Goal: Task Accomplishment & Management: Use online tool/utility

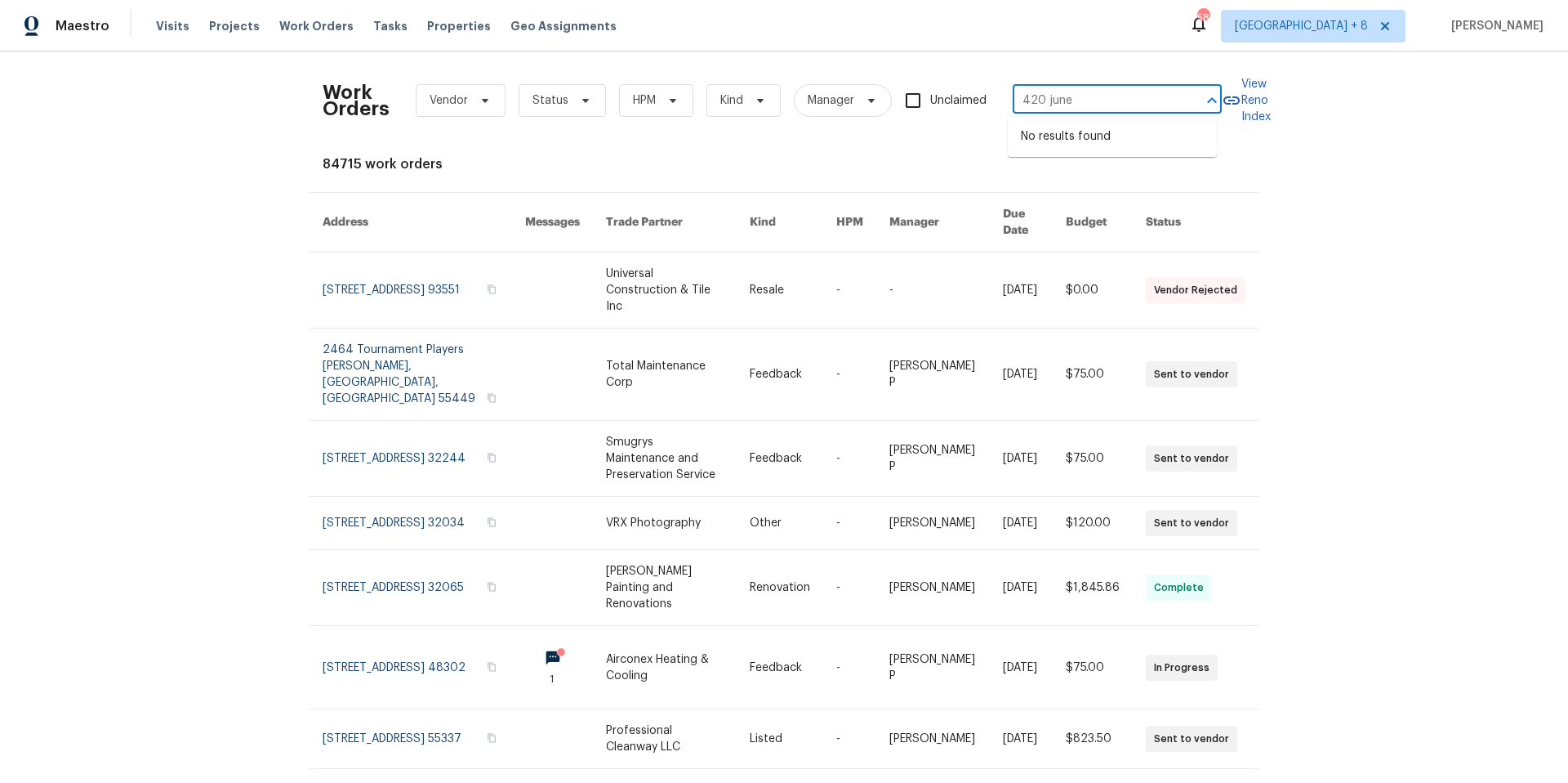
type input "420 june"
click at [1295, 18] on span "[GEOGRAPHIC_DATA] + 8" at bounding box center [1301, 26] width 133 height 17
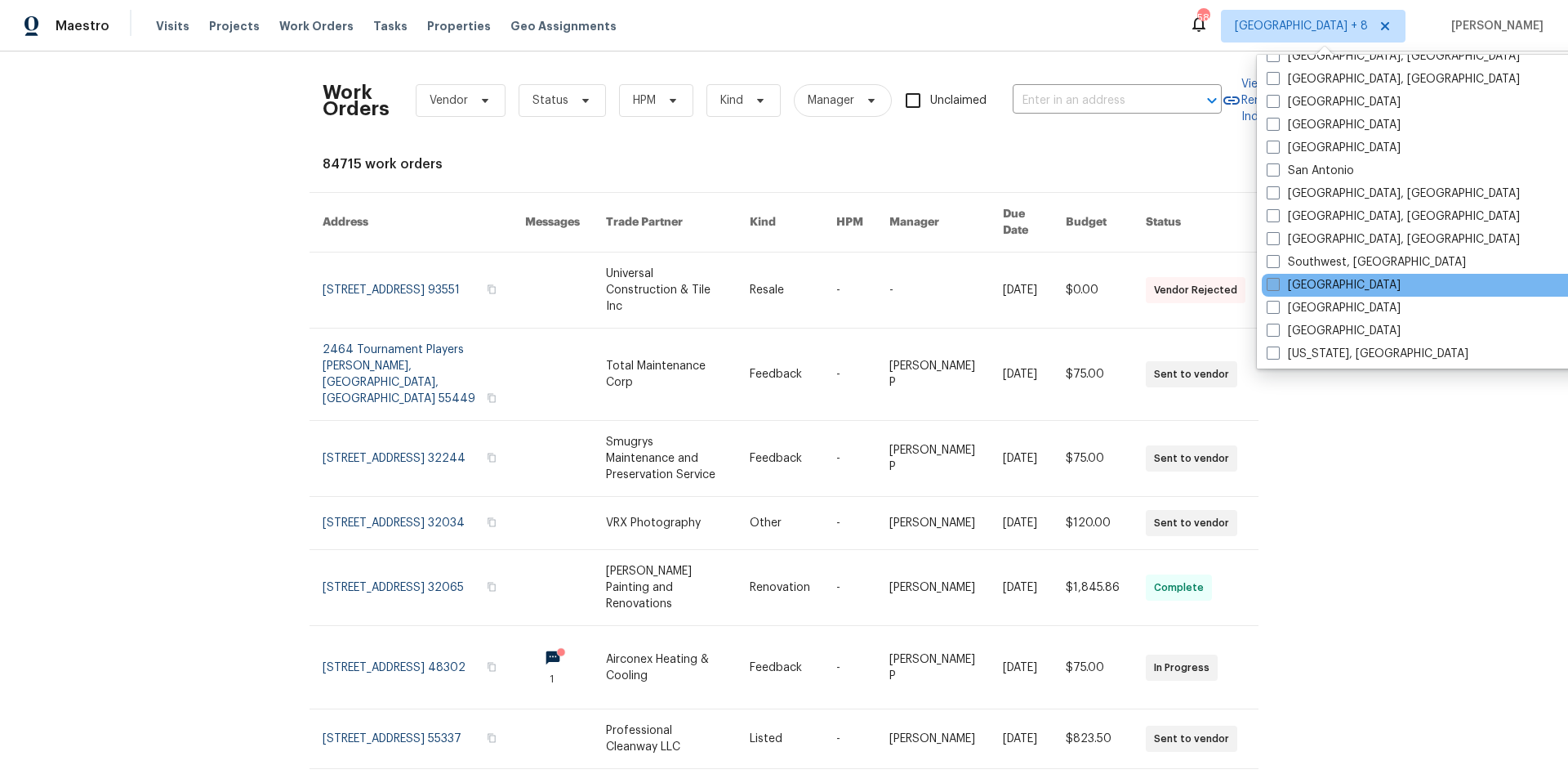
scroll to position [1095, 0]
click at [1276, 280] on span at bounding box center [1272, 280] width 13 height 13
click at [1276, 280] on input "[GEOGRAPHIC_DATA]" at bounding box center [1271, 279] width 11 height 11
checkbox input "true"
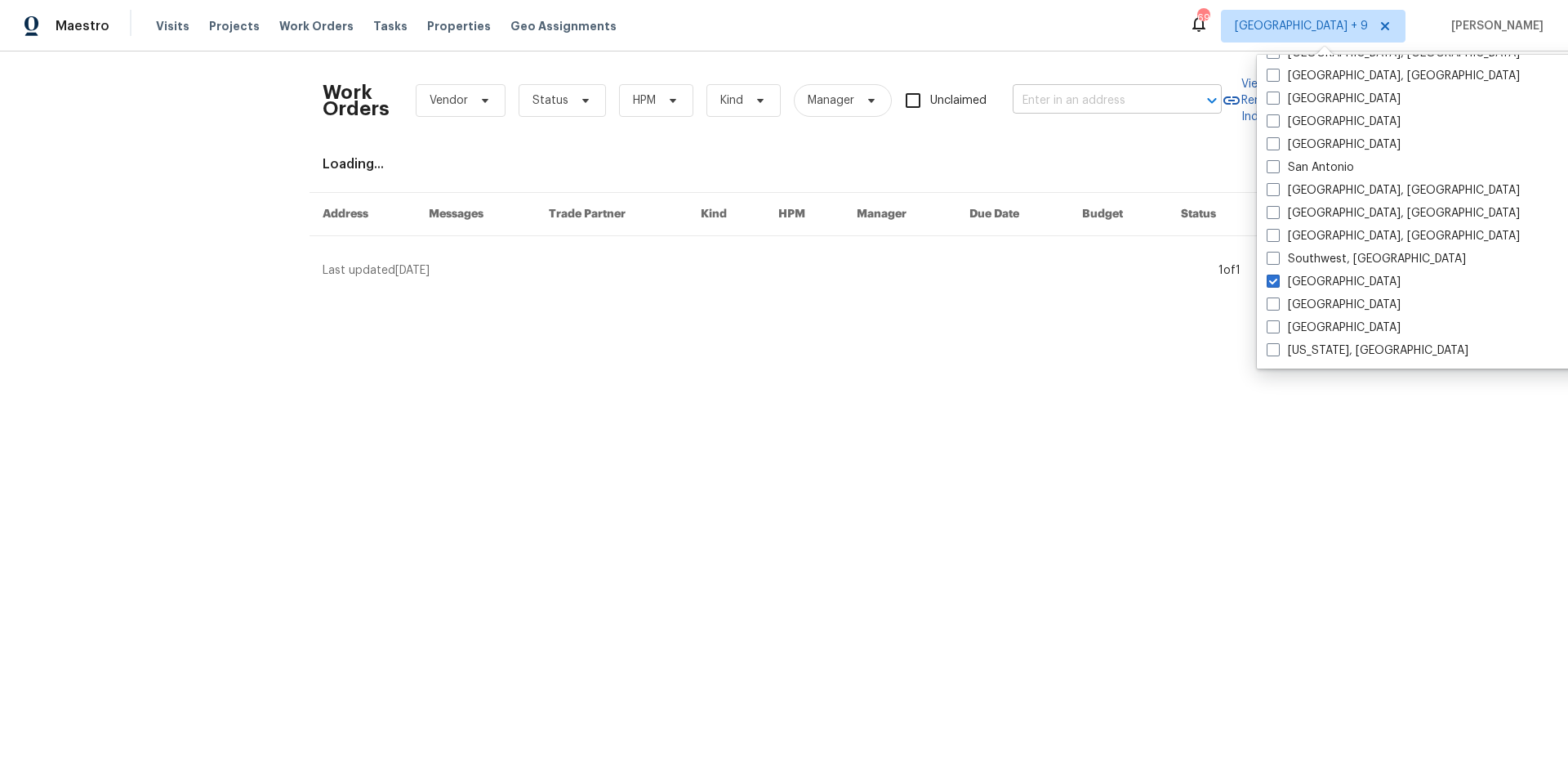
click at [1077, 96] on input "text" at bounding box center [1094, 101] width 164 height 26
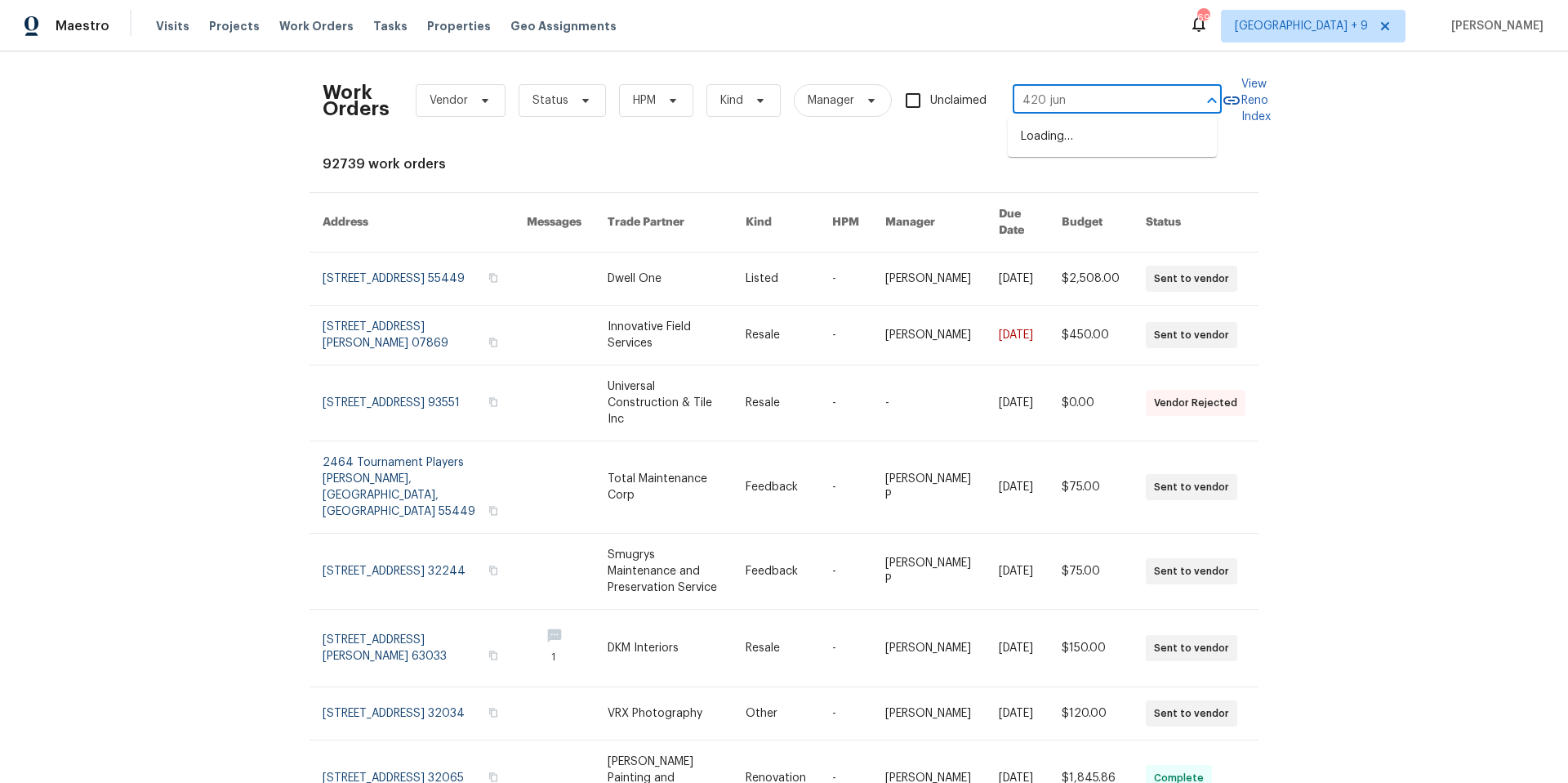
type input "420 june"
click at [1078, 133] on li "420 June Dr, Arnold, MO 63010" at bounding box center [1112, 145] width 209 height 44
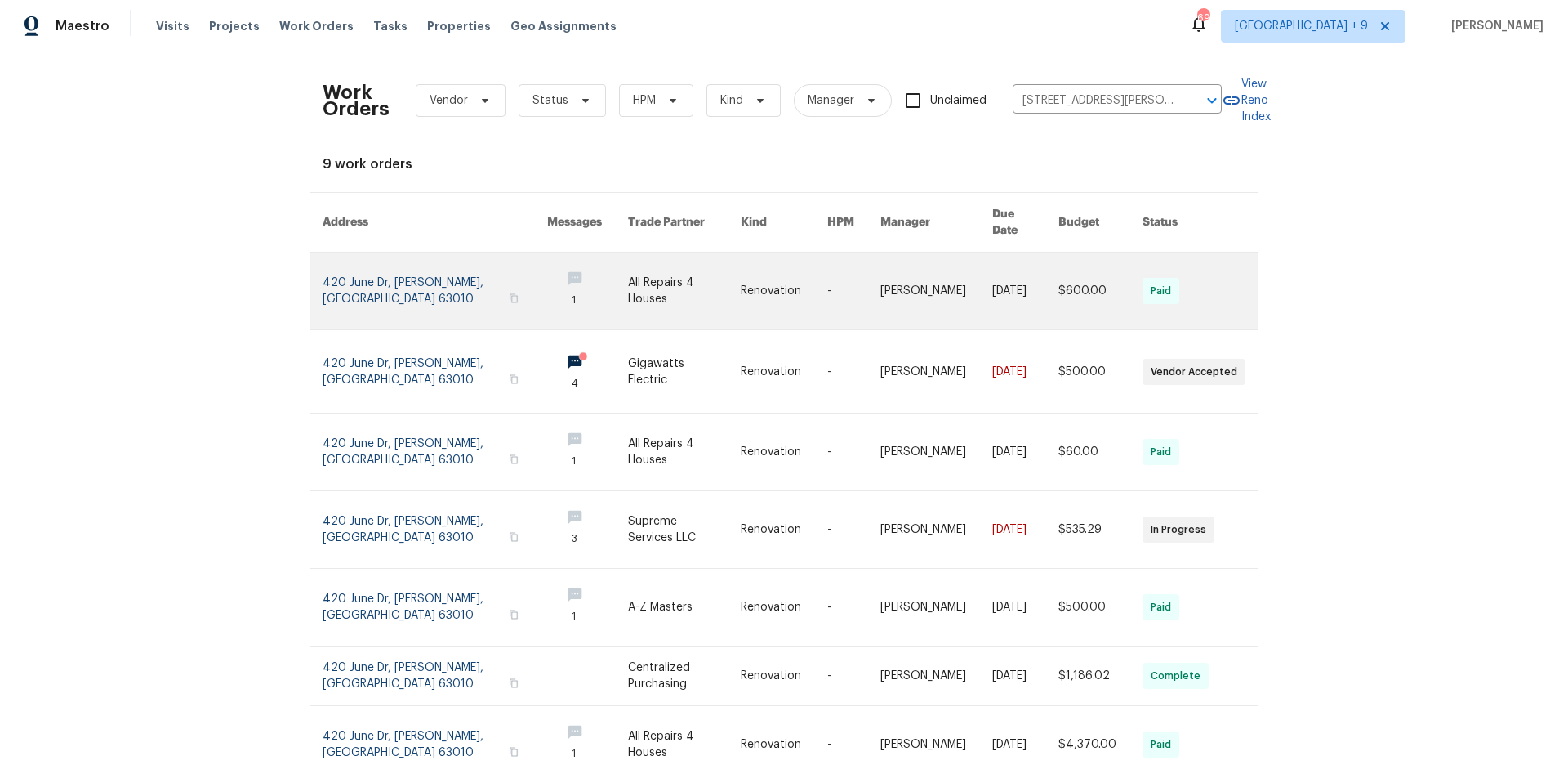
click at [375, 274] on link at bounding box center [435, 291] width 225 height 77
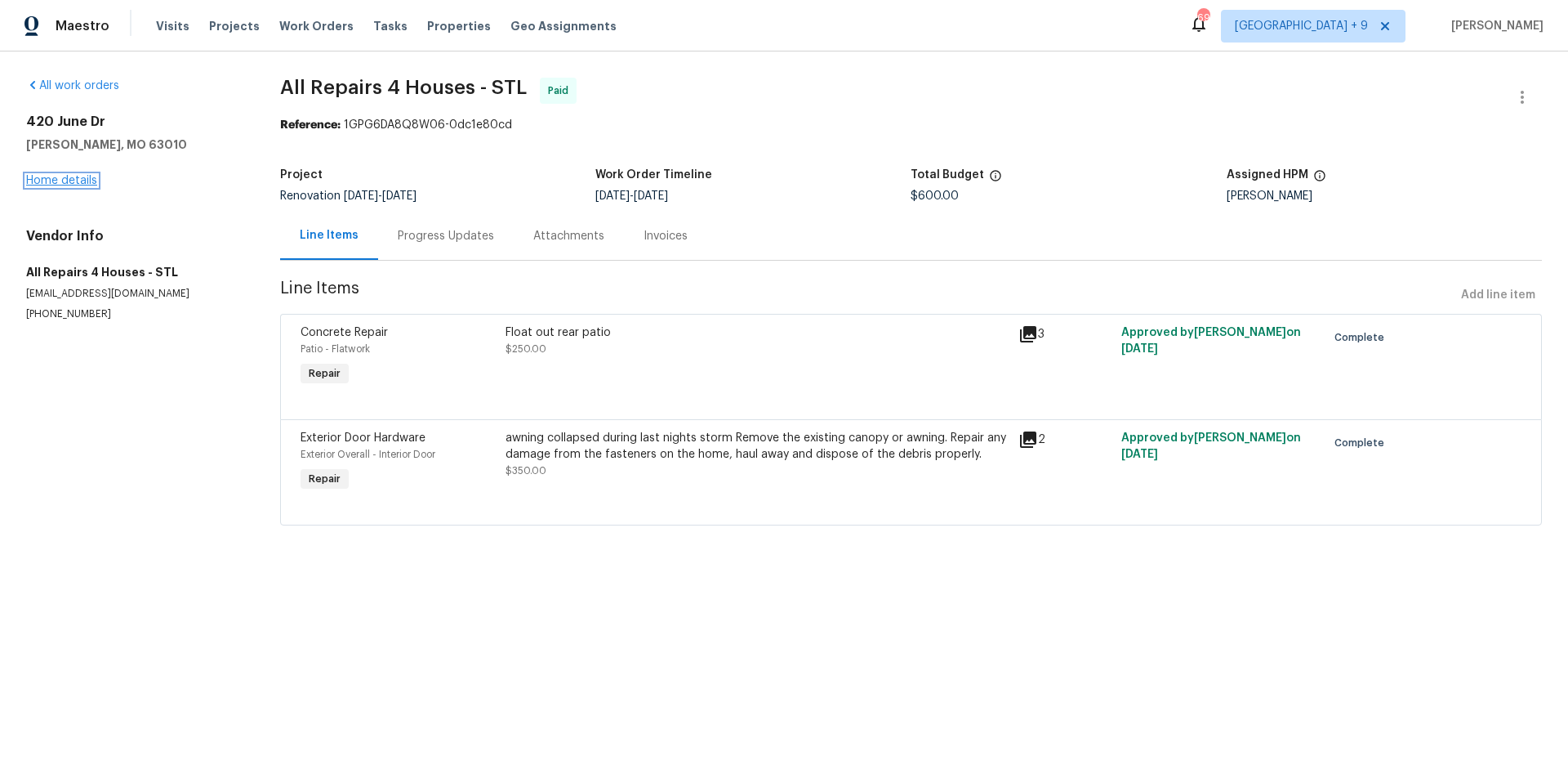
click at [72, 177] on link "Home details" at bounding box center [62, 180] width 71 height 12
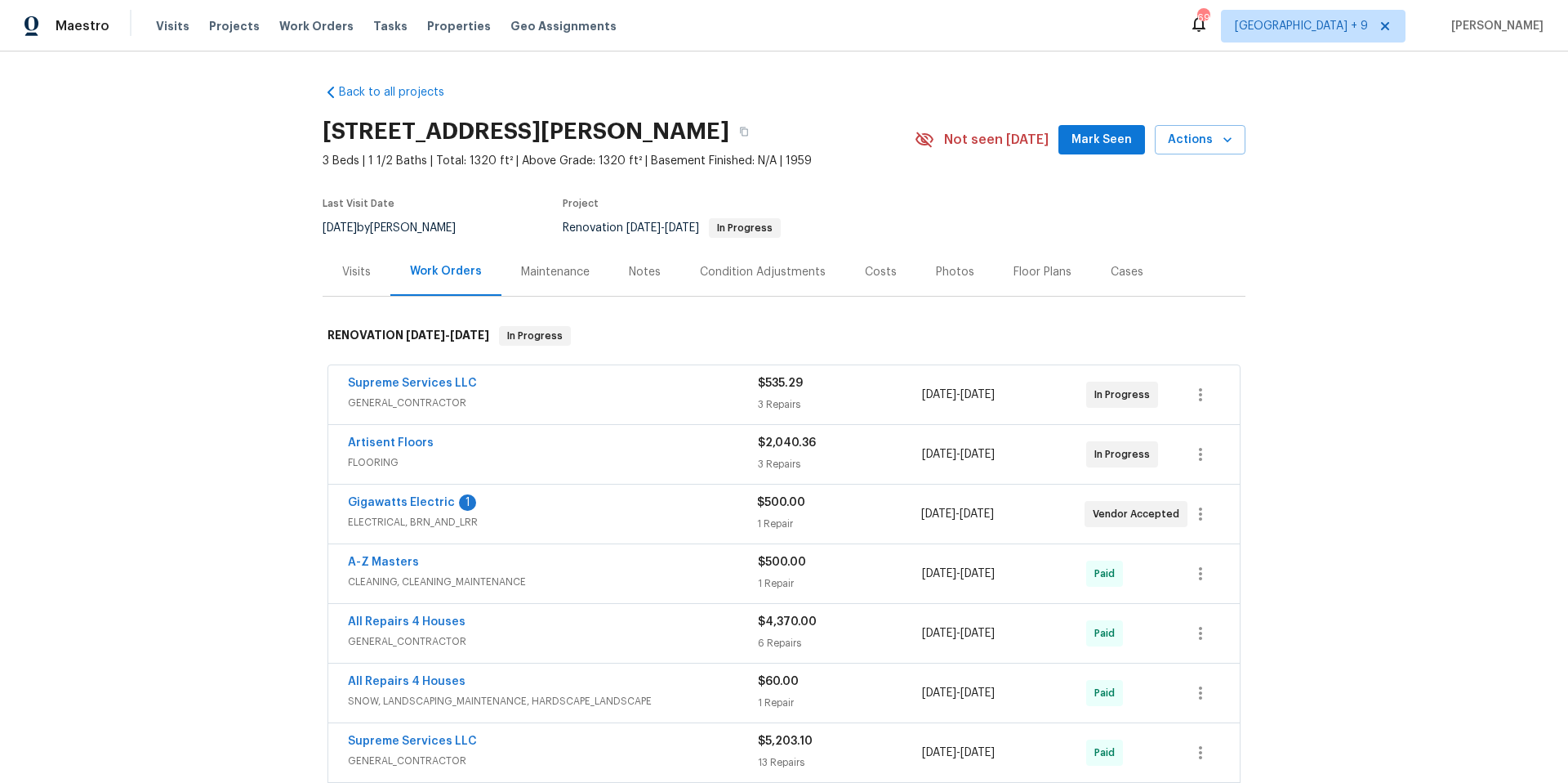
click at [675, 517] on span "ELECTRICAL, BRN_AND_LRR" at bounding box center [552, 522] width 409 height 17
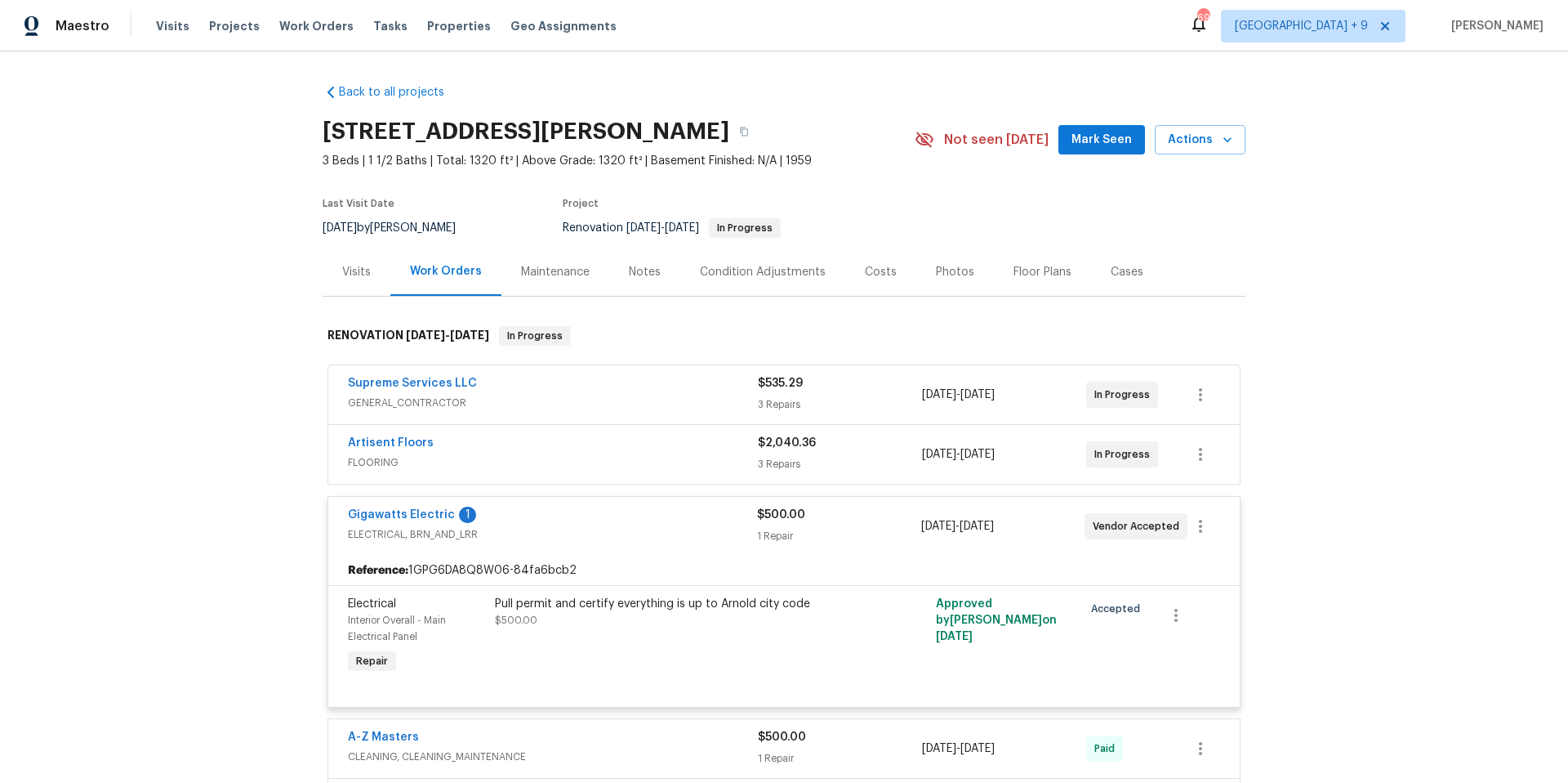
click at [337, 27] on div "Visits Projects Work Orders Tasks Properties Geo Assignments" at bounding box center [395, 26] width 480 height 33
click at [329, 27] on span "Work Orders" at bounding box center [315, 26] width 74 height 17
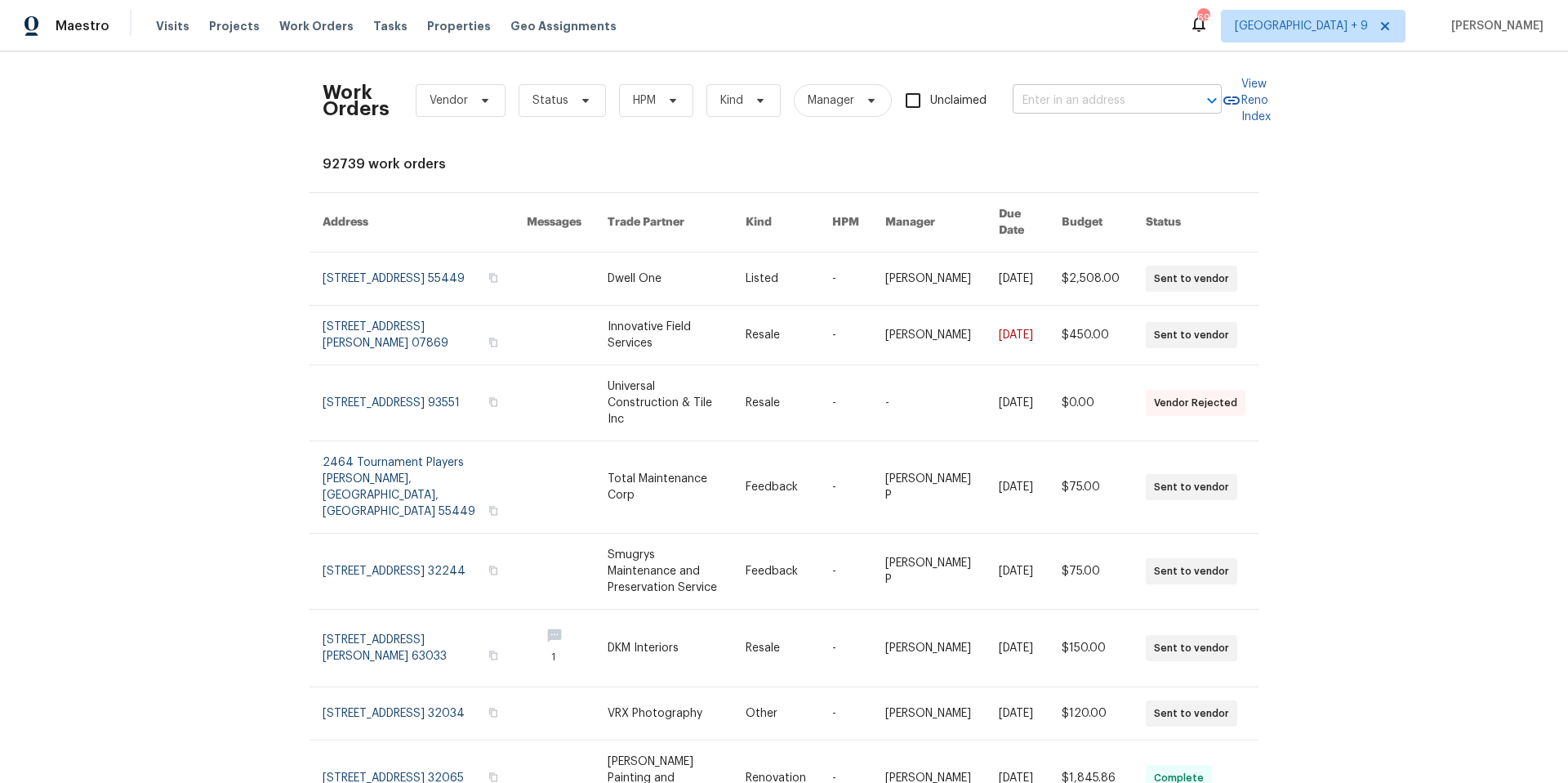
click at [1087, 93] on input "text" at bounding box center [1094, 101] width 164 height 26
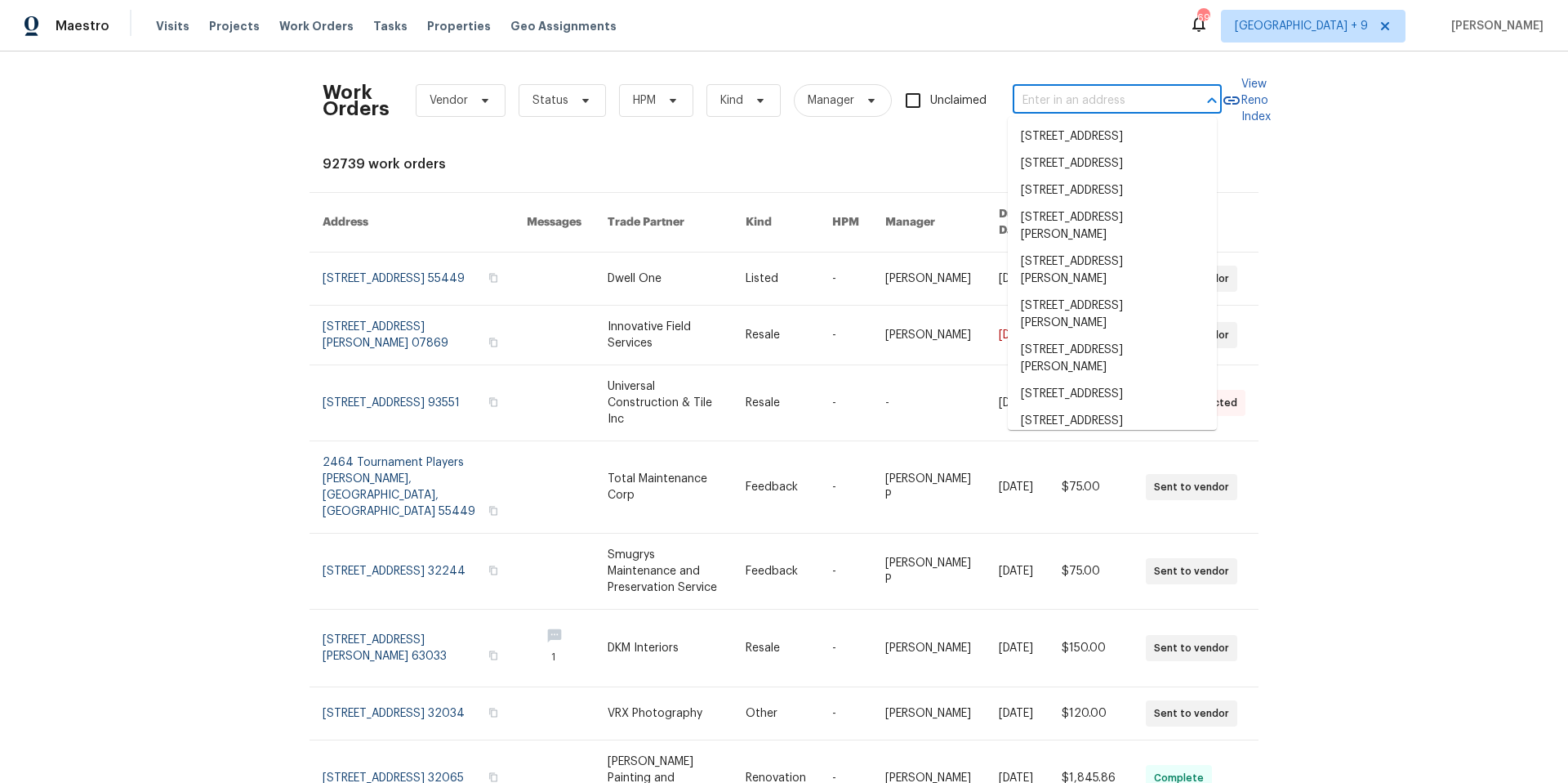
paste input "23432 Cayuga Ave, Hazel Park, MI 48030"
type input "23432 Cayuga Ave, Hazel Park, MI 48030"
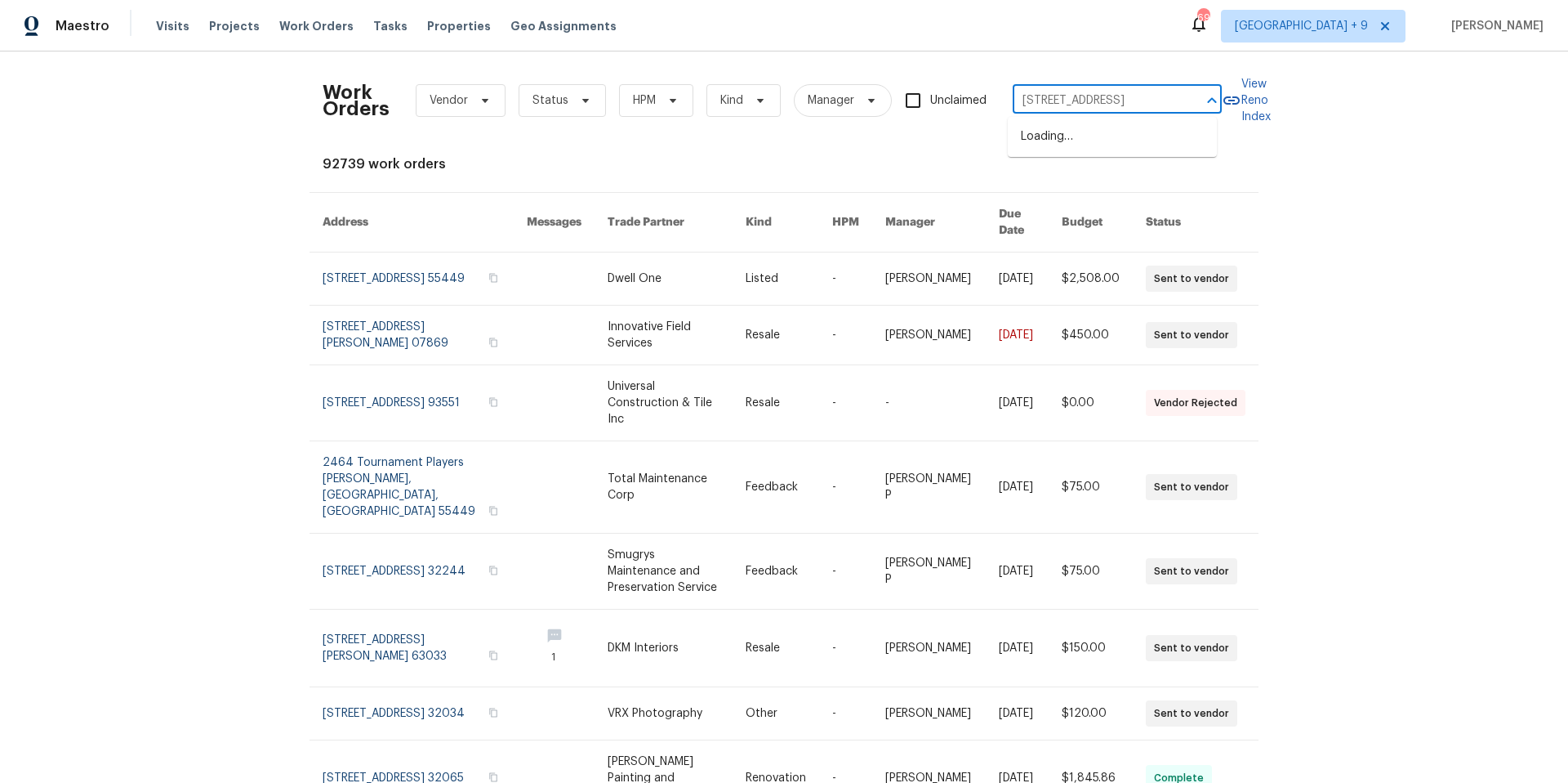
scroll to position [0, 66]
click at [1089, 135] on li "23432 Cayuga Ave, Hazel Park, MI 48030" at bounding box center [1112, 136] width 209 height 27
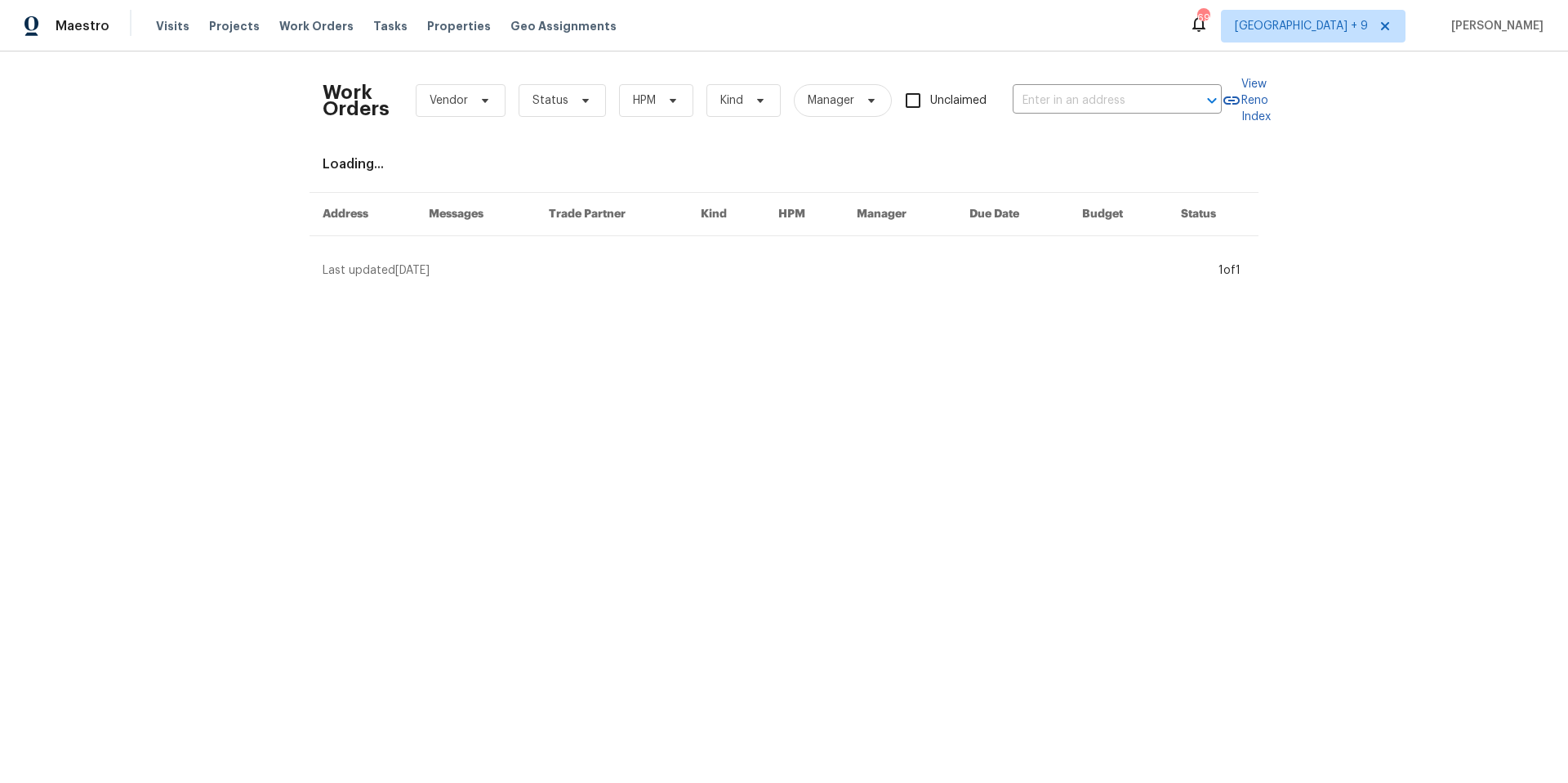
type input "23432 Cayuga Ave, Hazel Park, MI 48030"
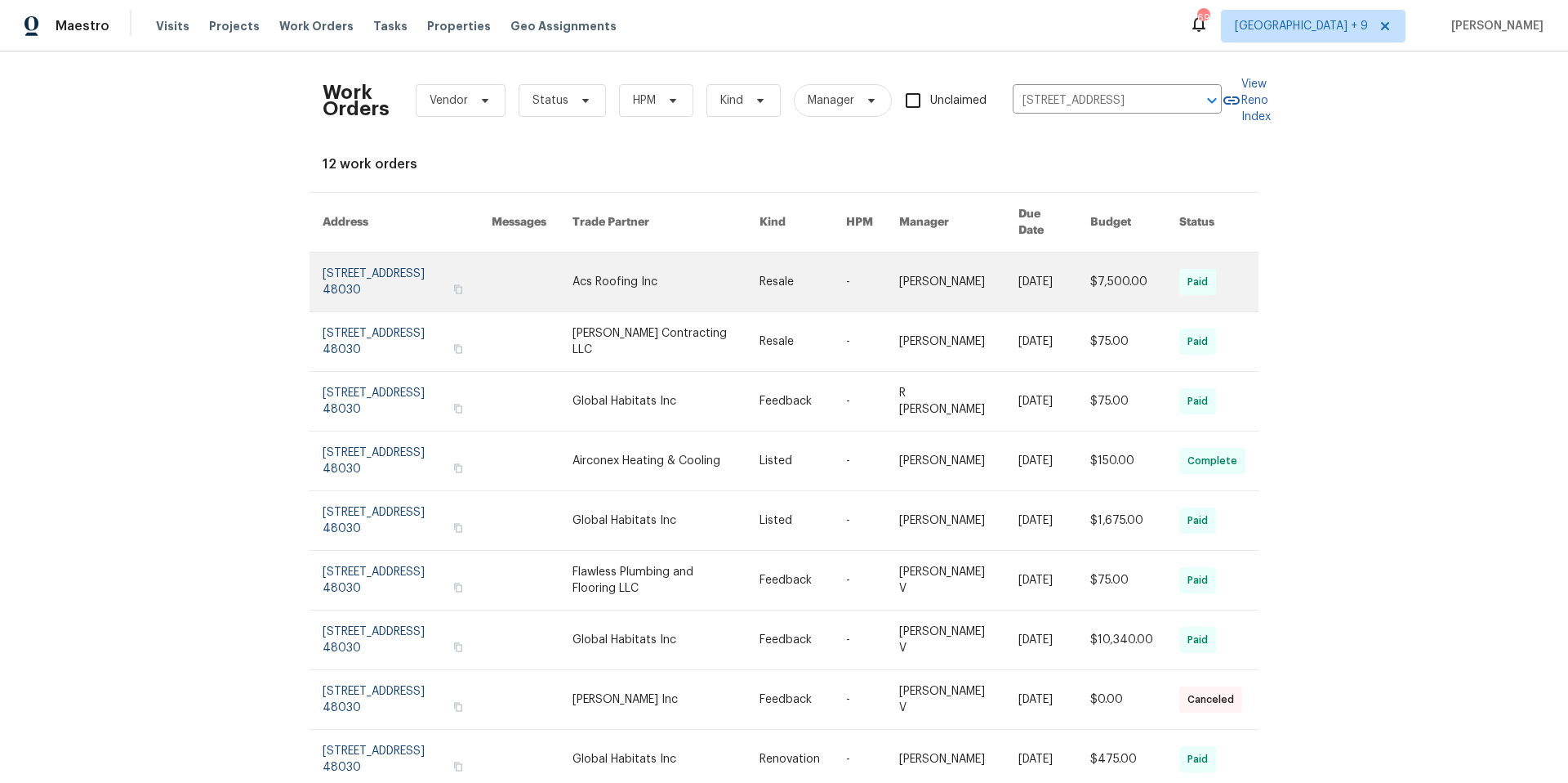
click at [374, 262] on link at bounding box center [406, 282] width 169 height 59
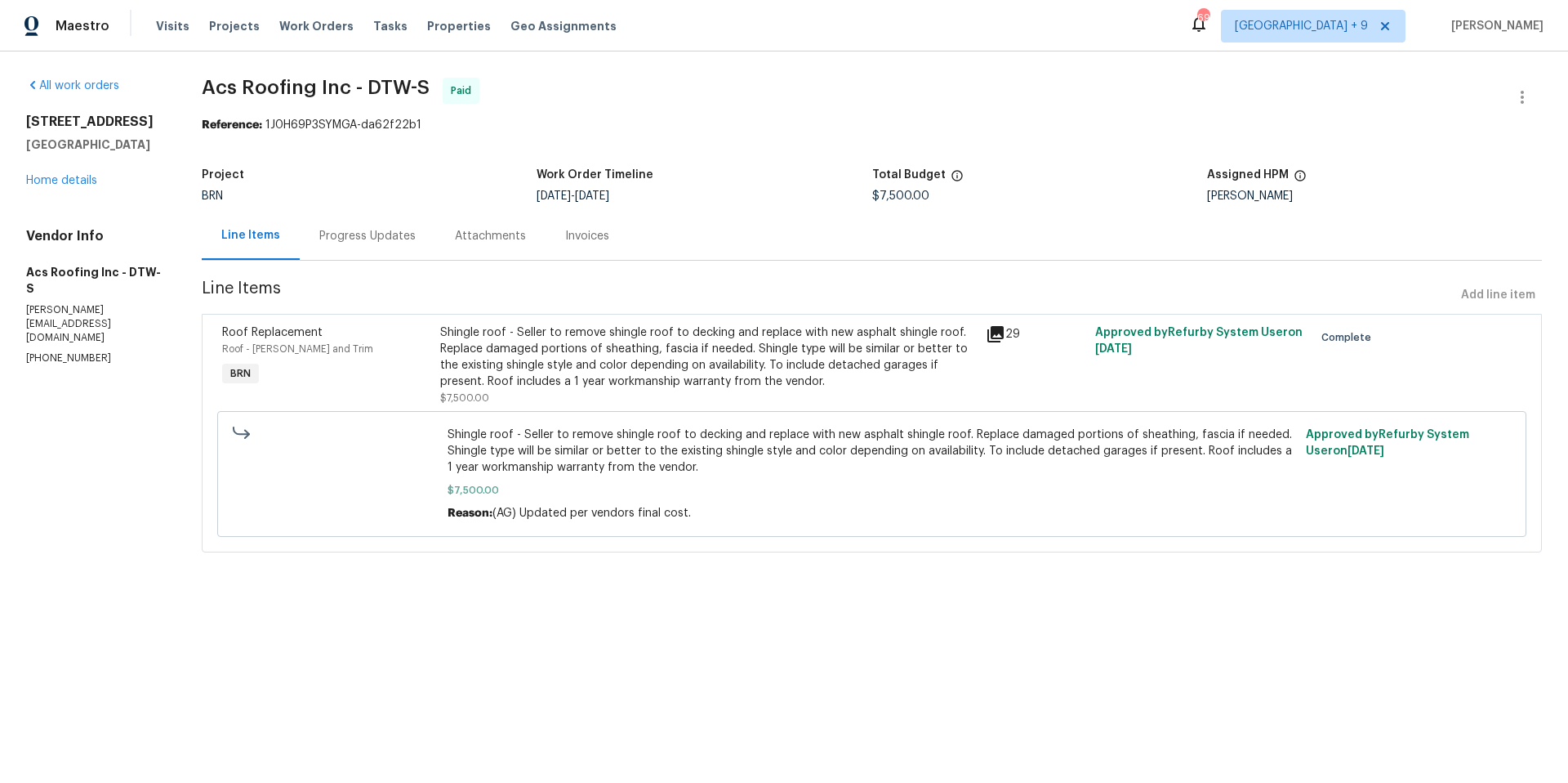
click at [47, 173] on div "23432 Cayuga Ave Hazel Park, MI 48030 Home details" at bounding box center [95, 151] width 136 height 75
click at [90, 178] on link "Home details" at bounding box center [62, 180] width 71 height 12
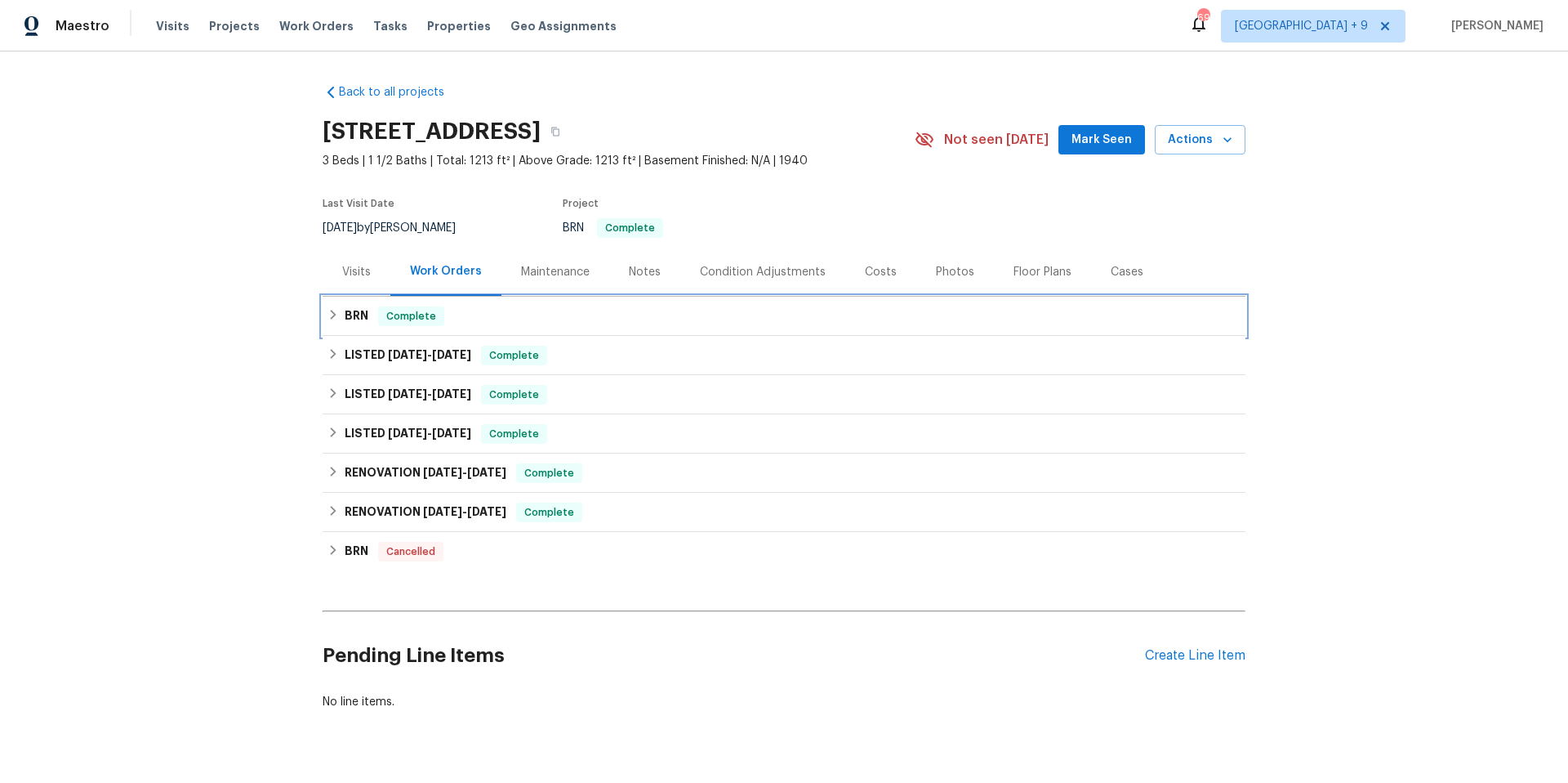
click at [330, 307] on div "BRN Complete" at bounding box center [784, 317] width 913 height 20
